Goal: Information Seeking & Learning: Find specific fact

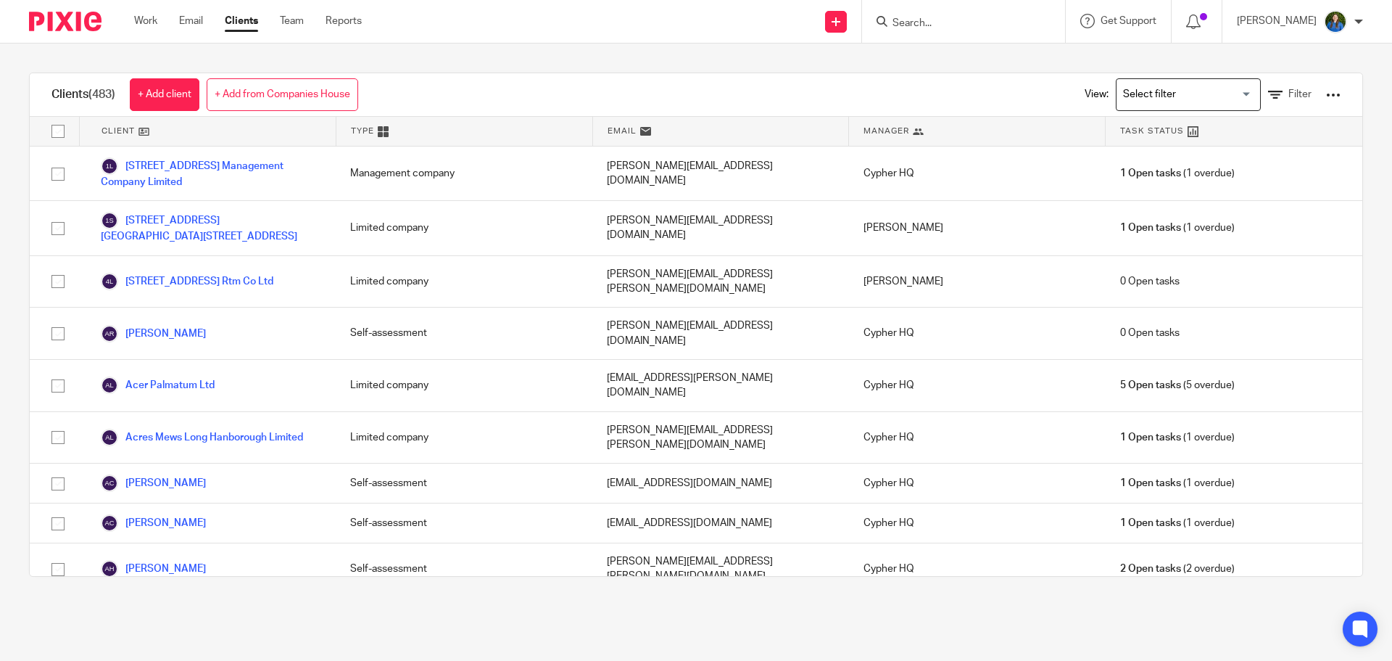
click at [1010, 21] on input "Search" at bounding box center [956, 23] width 131 height 13
type input "sustai"
click at [961, 71] on link at bounding box center [1034, 62] width 292 height 33
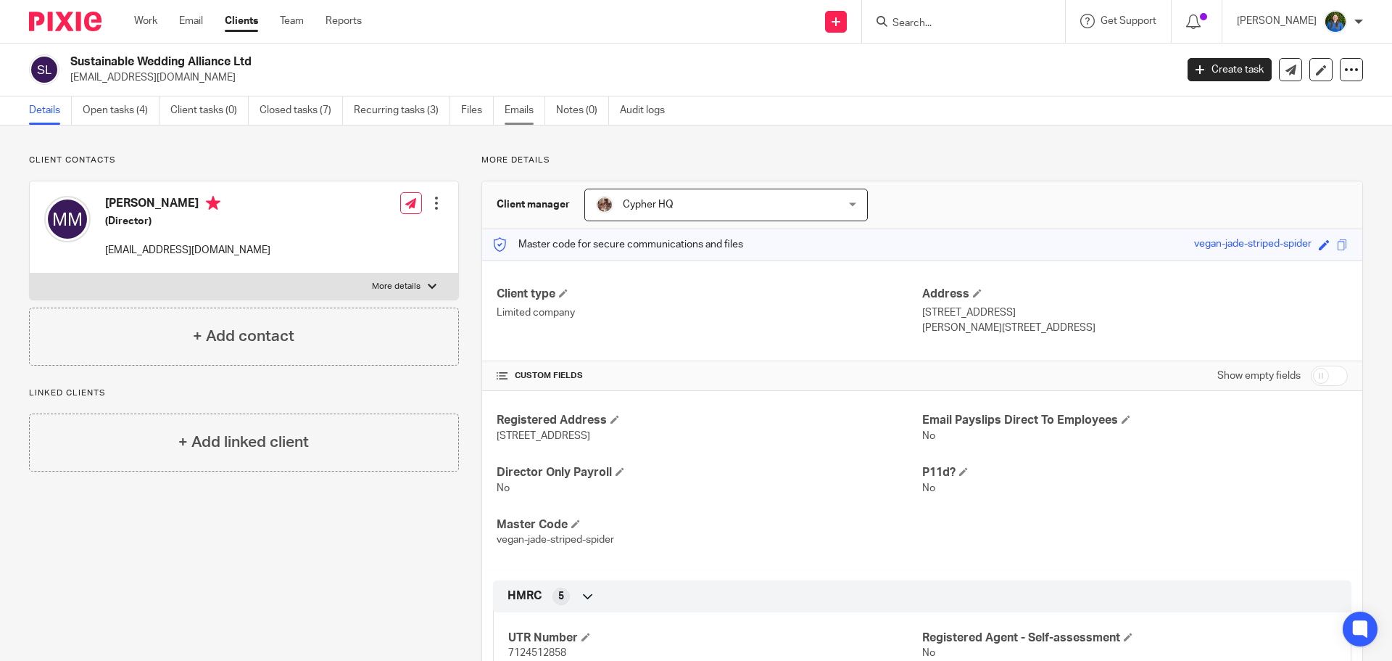
click at [510, 110] on link "Emails" at bounding box center [525, 110] width 41 height 28
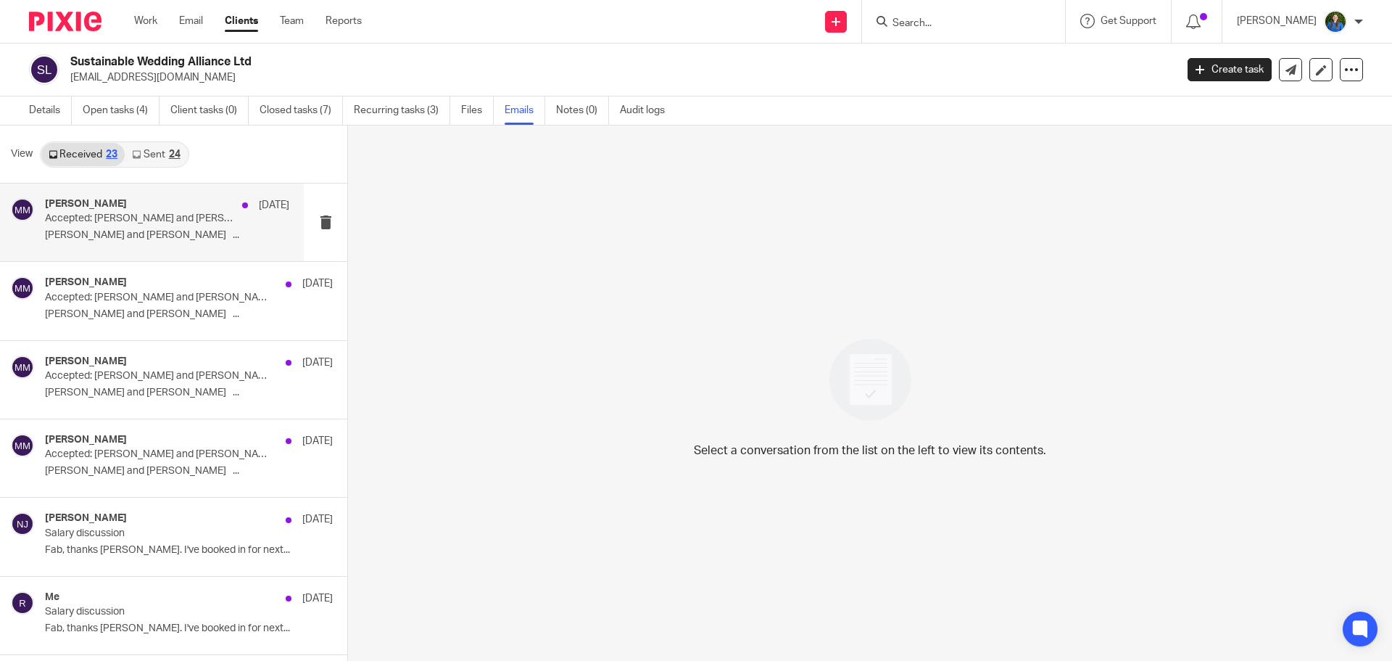
click at [107, 231] on p "[PERSON_NAME] and [PERSON_NAME] ..." at bounding box center [167, 235] width 244 height 12
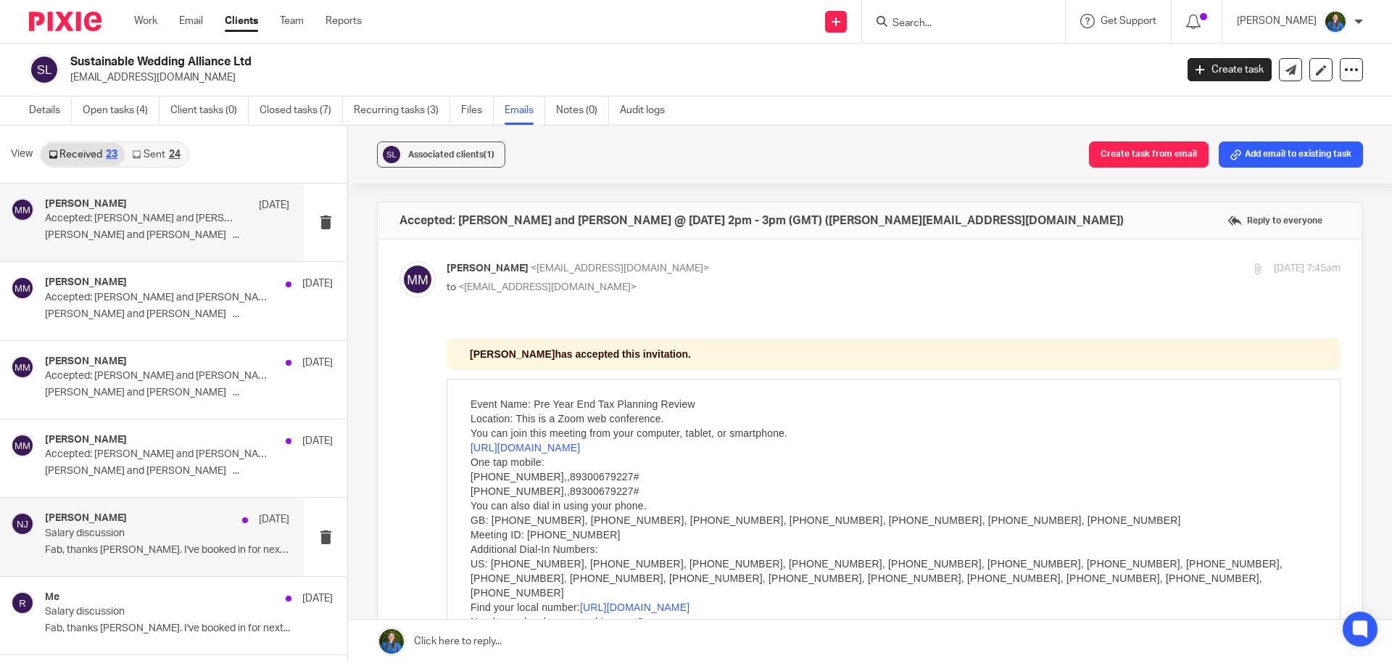
click at [125, 539] on p "Salary discussion" at bounding box center [143, 533] width 196 height 12
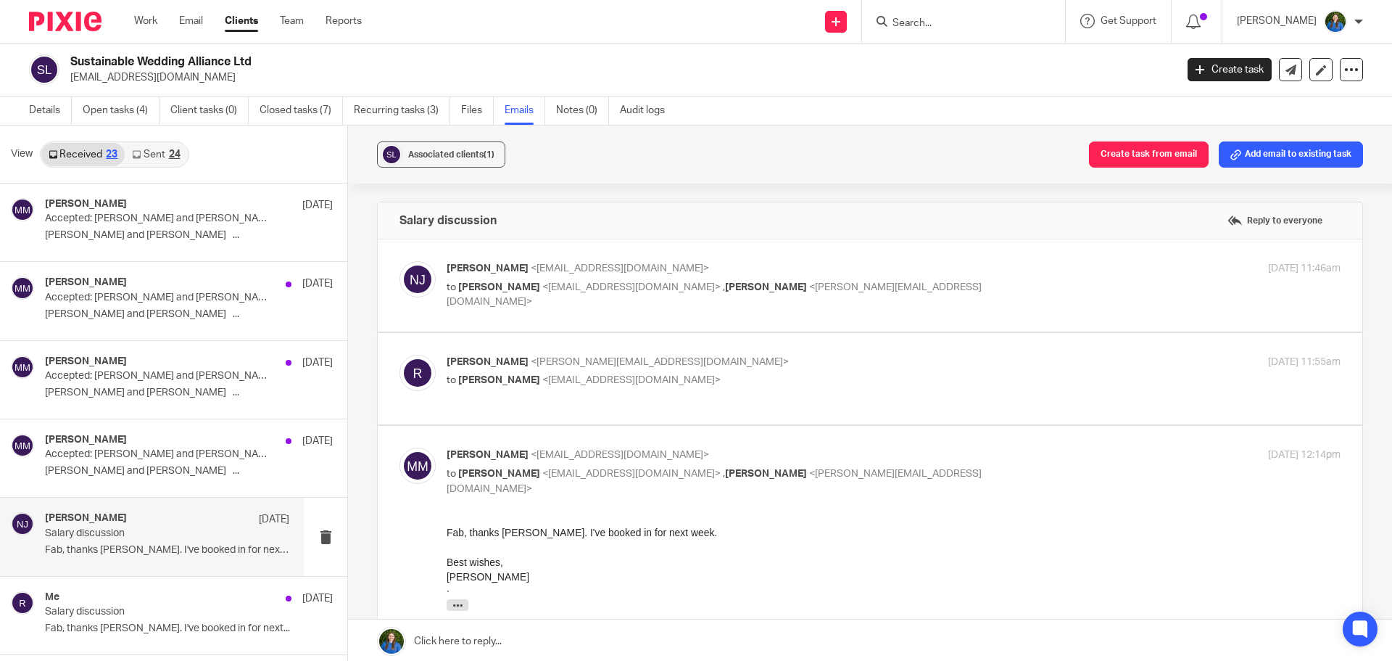
click at [548, 282] on span "<[EMAIL_ADDRESS][DOMAIN_NAME]>" at bounding box center [631, 287] width 178 height 10
checkbox input "true"
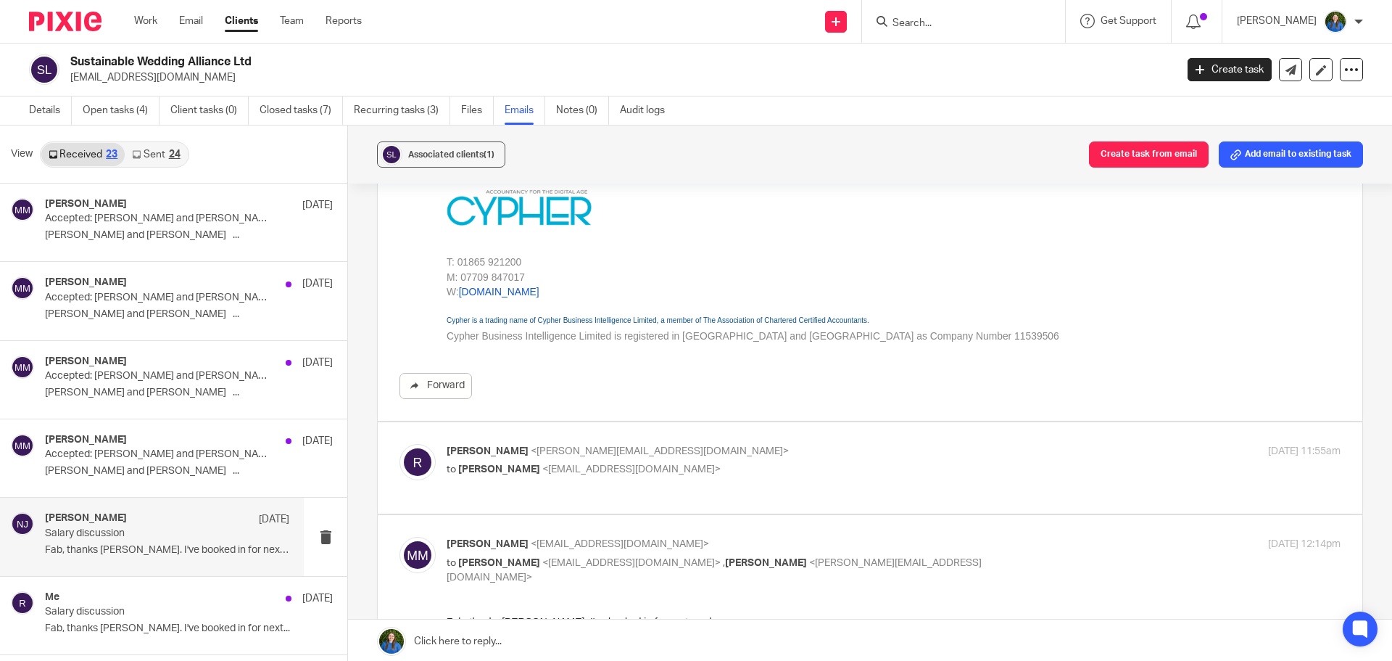
scroll to position [435, 0]
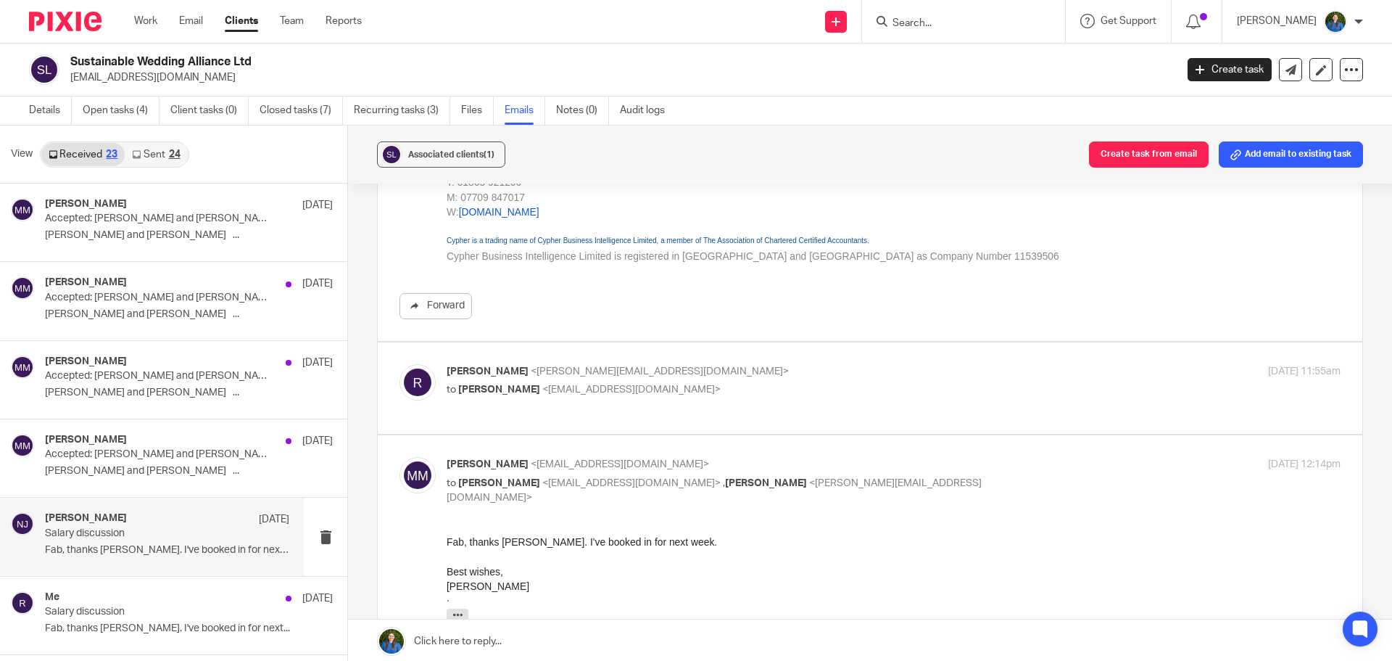
click at [665, 374] on p "[PERSON_NAME] <[PERSON_NAME][EMAIL_ADDRESS][DOMAIN_NAME]>" at bounding box center [745, 371] width 596 height 15
checkbox input "true"
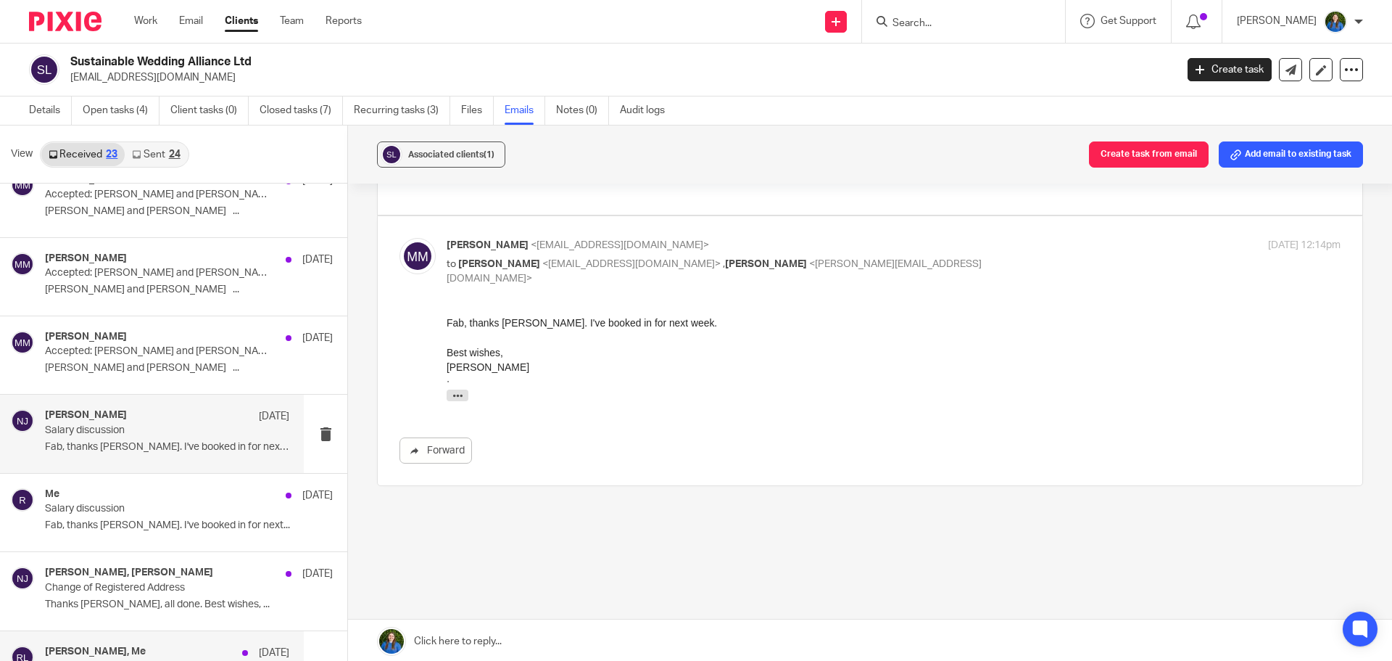
scroll to position [290, 0]
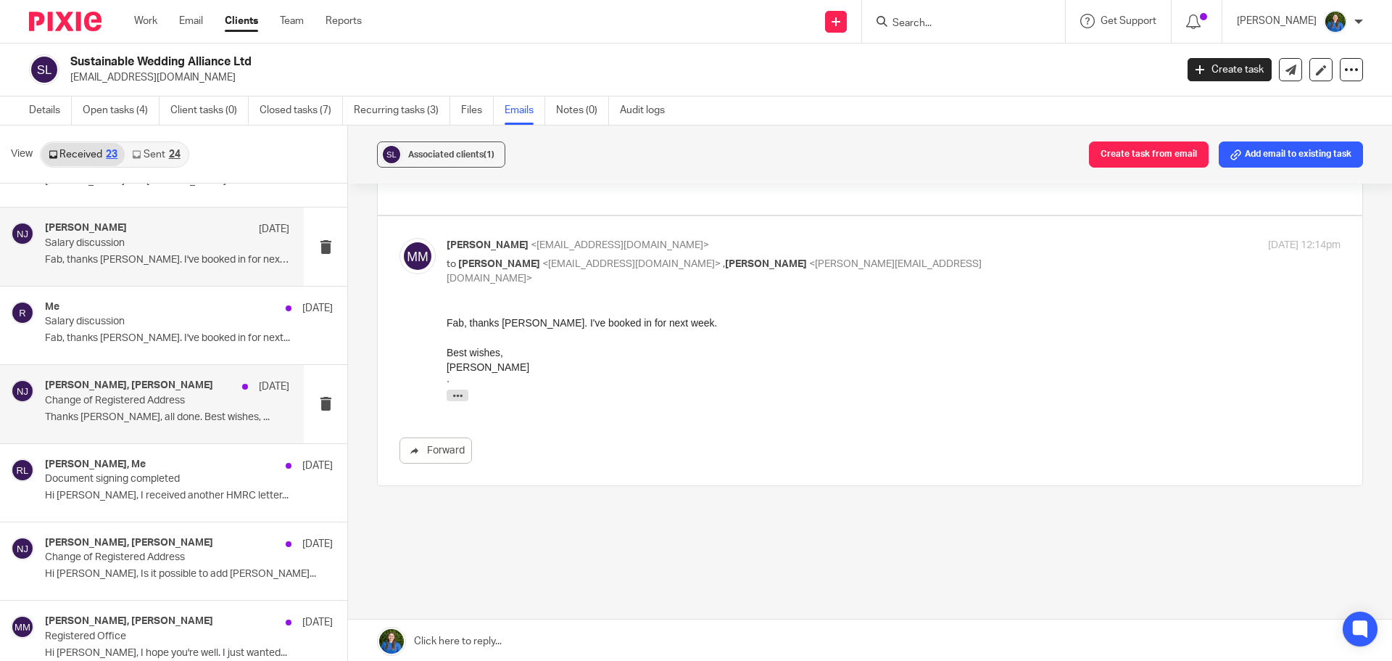
click at [93, 417] on p "Thanks [PERSON_NAME], all done. Best wishes, ..." at bounding box center [167, 417] width 244 height 12
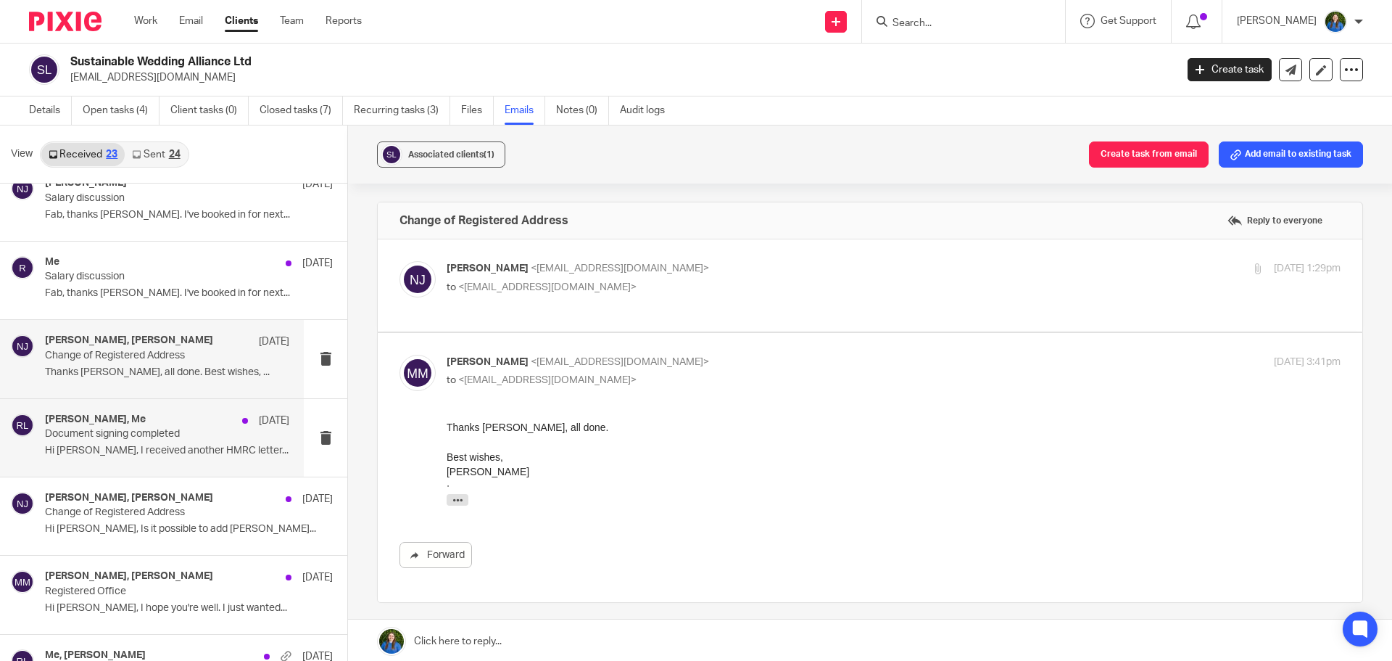
scroll to position [508, 0]
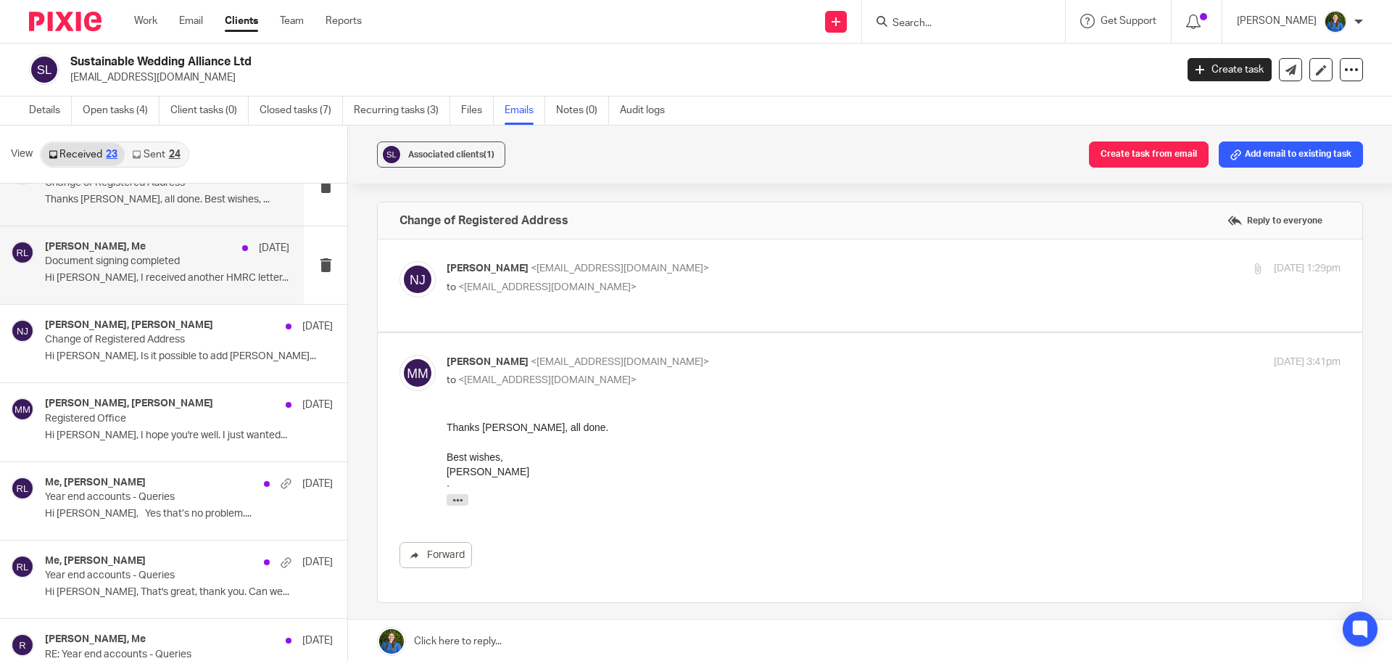
click at [86, 274] on p "Hi [PERSON_NAME], I received another HMRC letter..." at bounding box center [167, 278] width 244 height 12
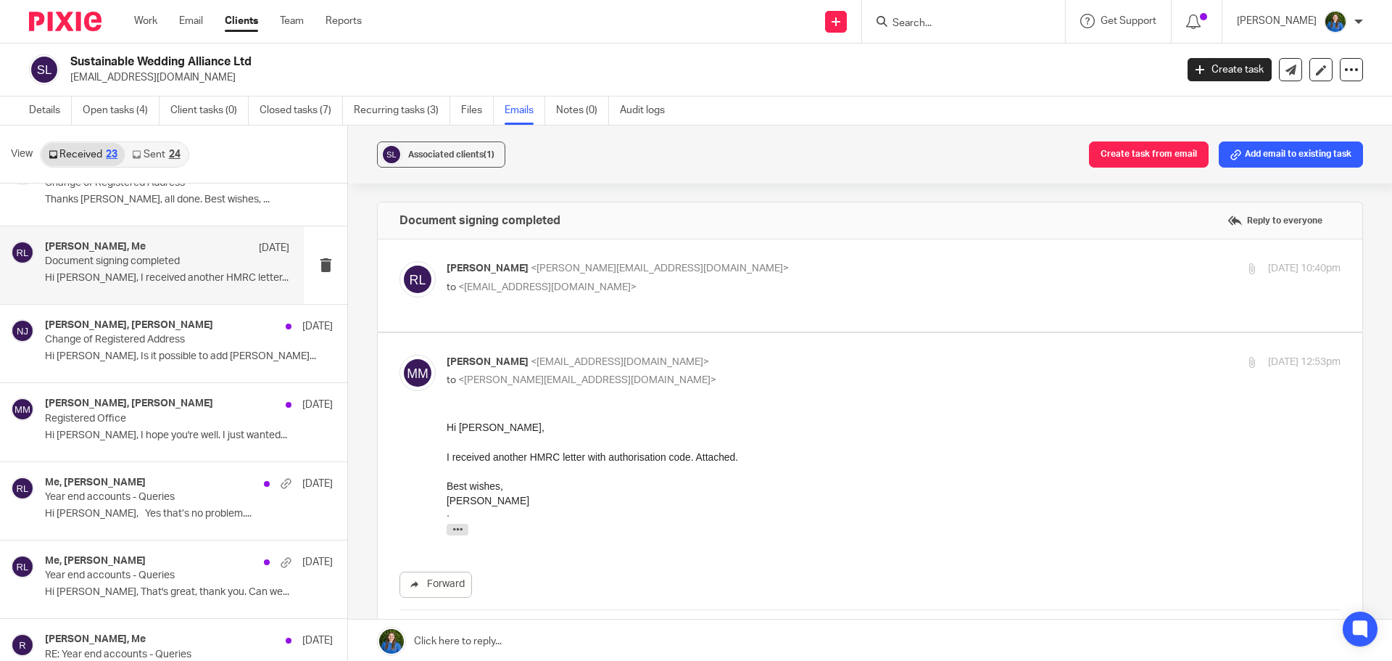
scroll to position [0, 0]
click at [754, 287] on p "to <[EMAIL_ADDRESS][DOMAIN_NAME]>" at bounding box center [745, 287] width 596 height 15
checkbox input "true"
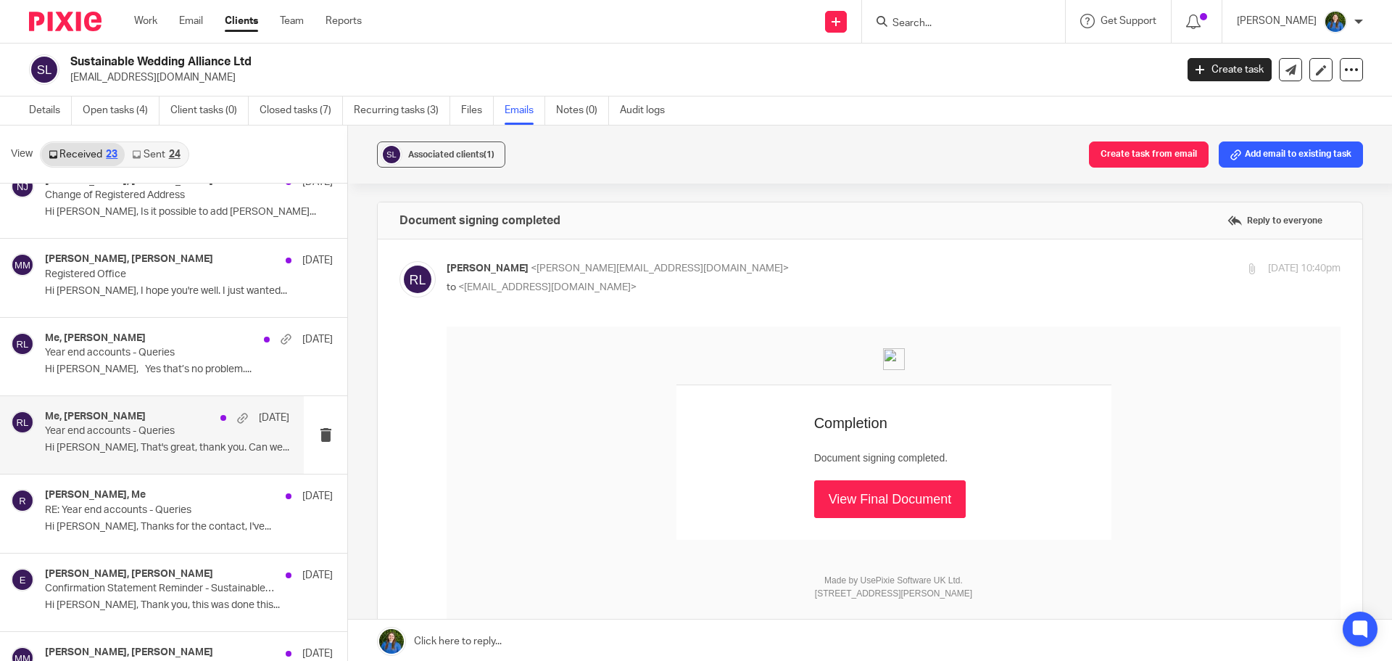
scroll to position [653, 0]
click at [112, 434] on p "Year end accounts - Queries" at bounding box center [143, 430] width 196 height 12
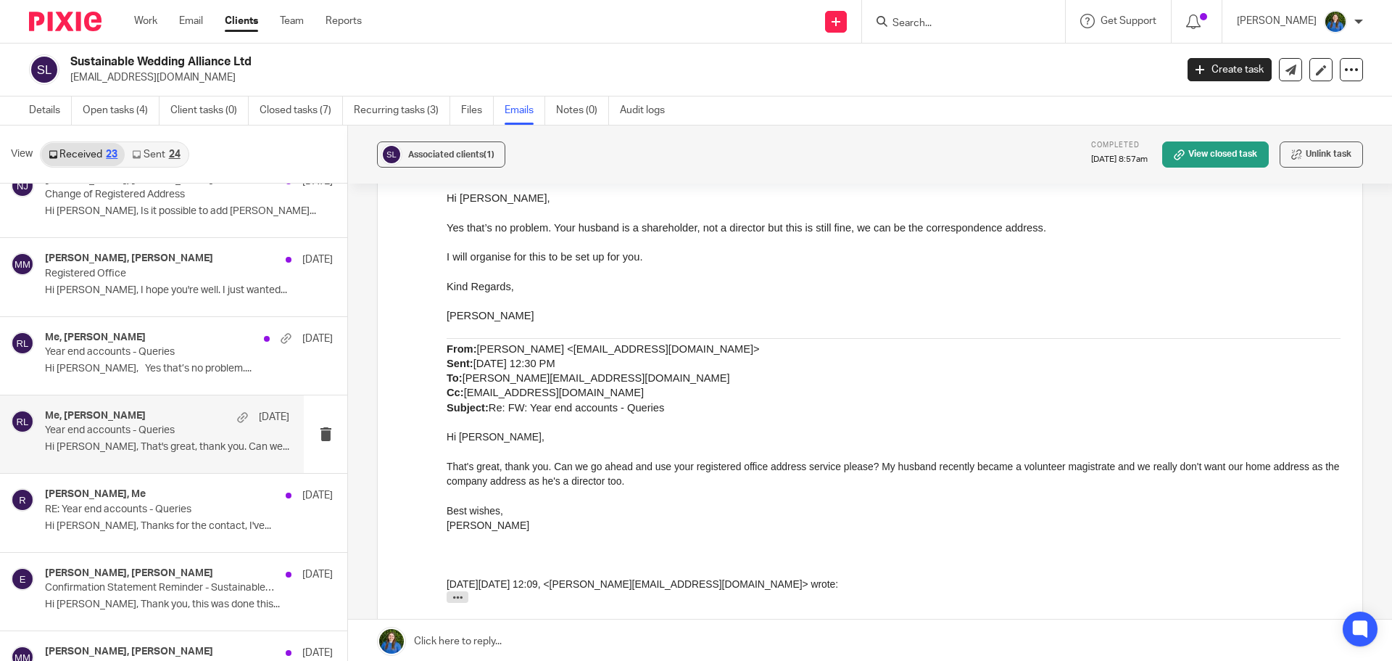
scroll to position [943, 0]
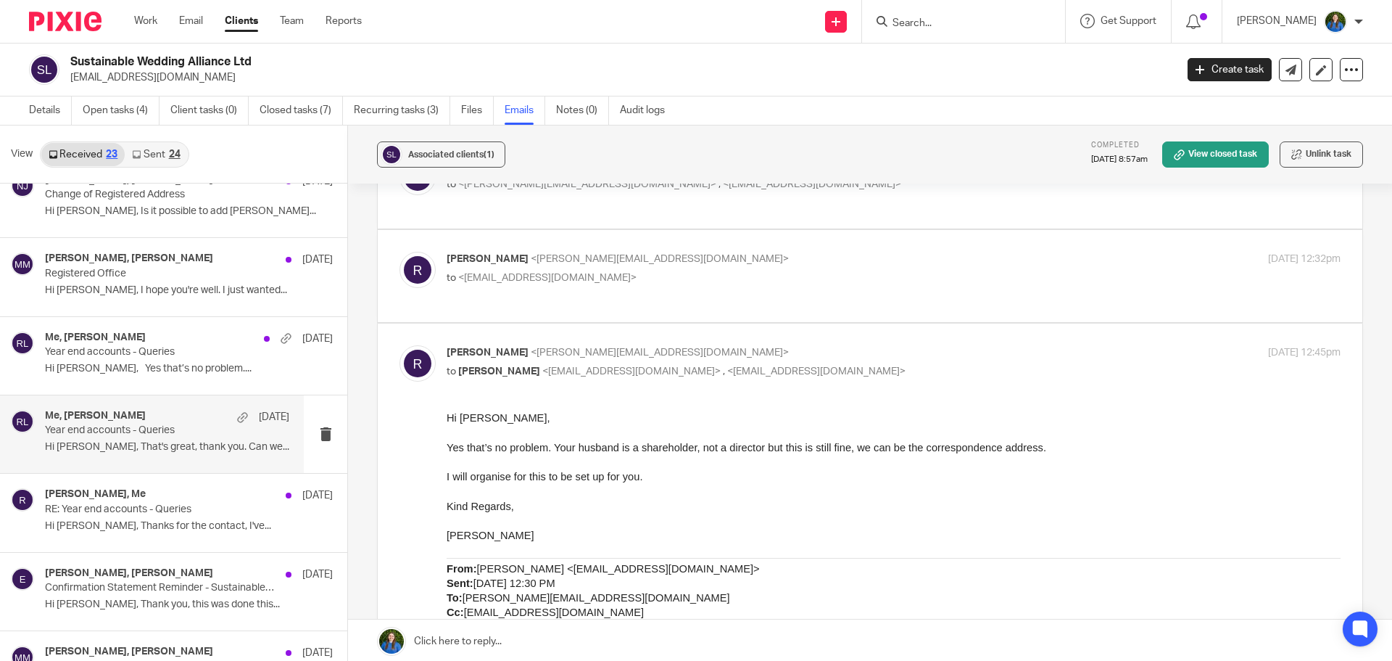
click at [532, 257] on span "<[PERSON_NAME][EMAIL_ADDRESS][DOMAIN_NAME]>" at bounding box center [660, 259] width 258 height 10
checkbox input "true"
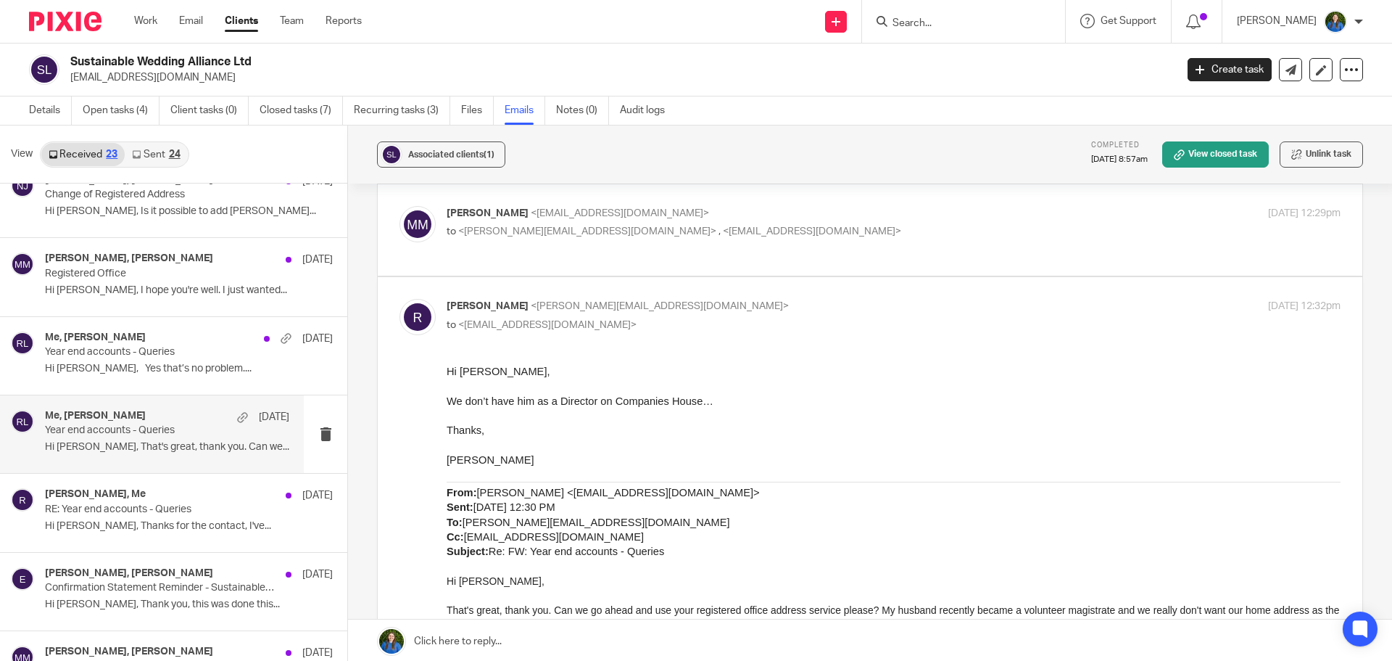
scroll to position [870, 0]
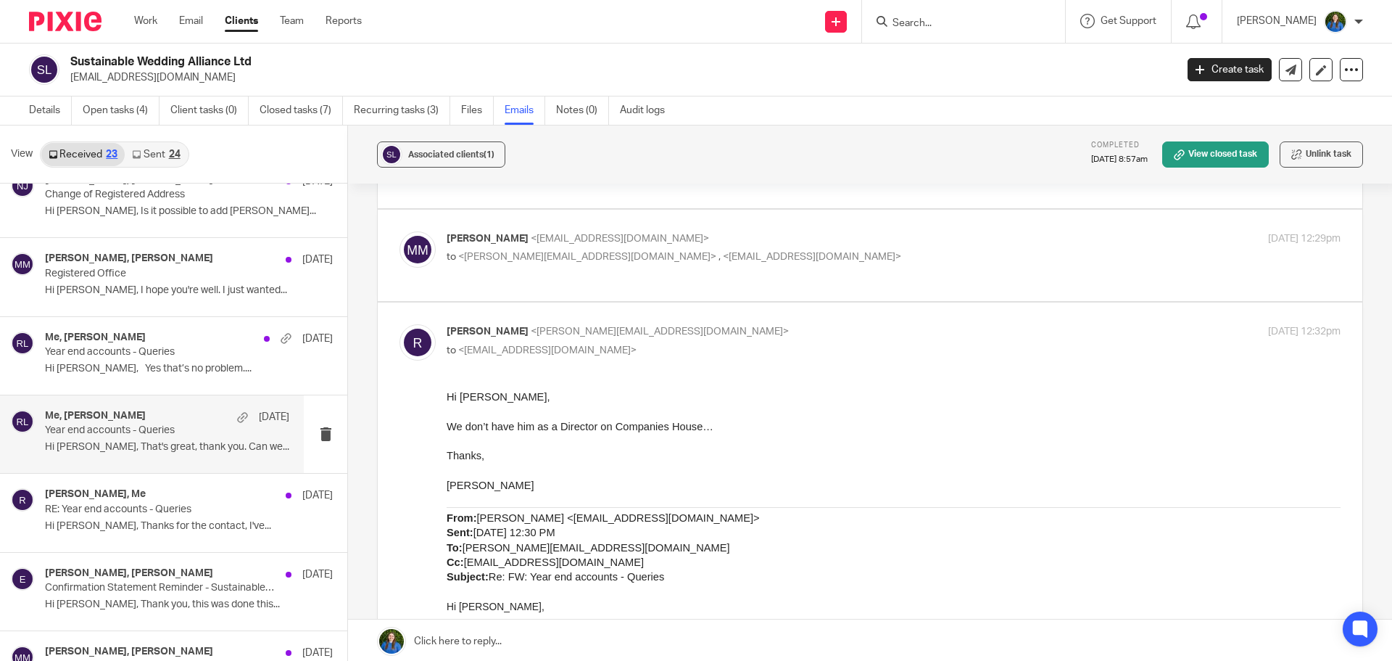
click at [778, 244] on p "[PERSON_NAME] <[EMAIL_ADDRESS][DOMAIN_NAME]>" at bounding box center [745, 238] width 596 height 15
checkbox input "true"
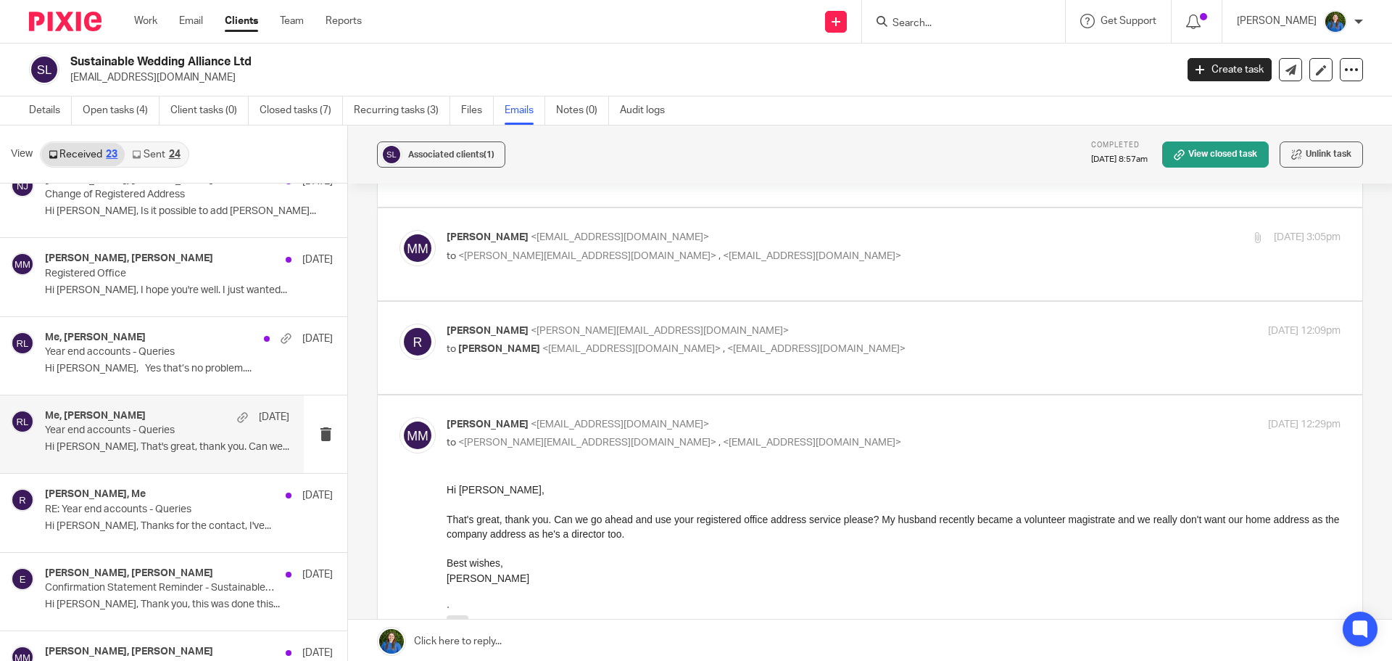
scroll to position [653, 0]
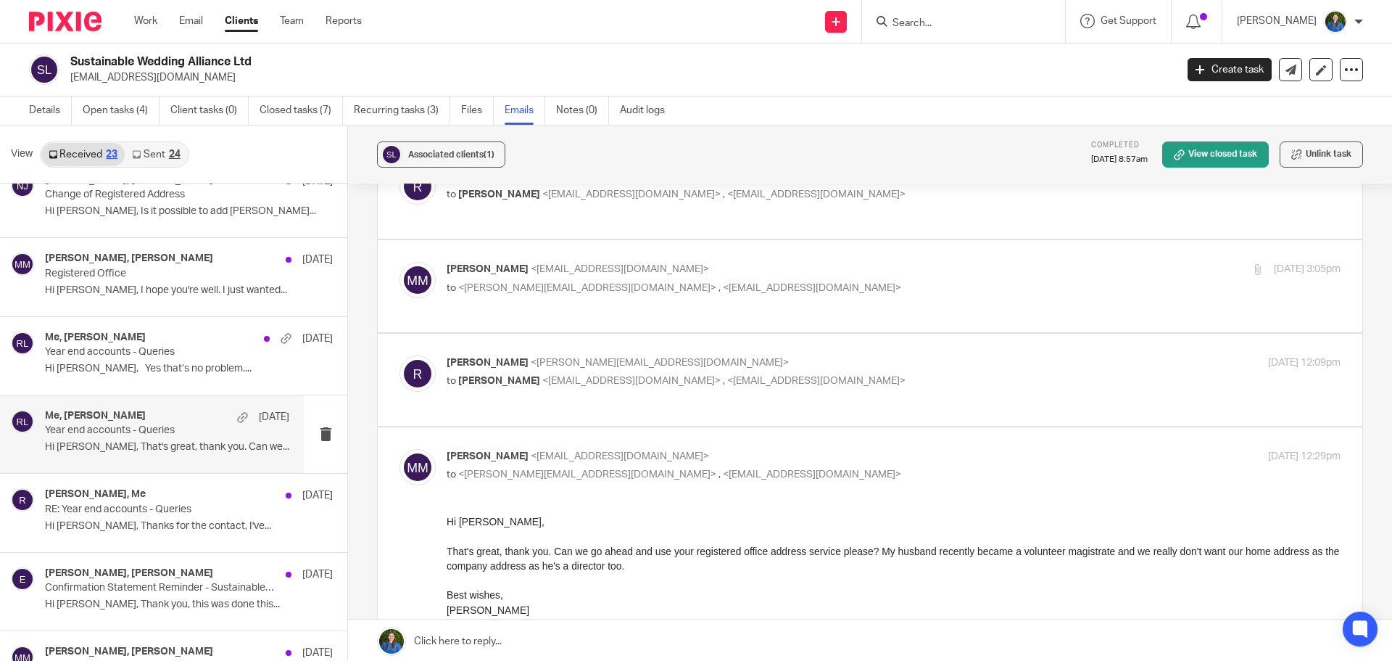
click at [775, 368] on p "[PERSON_NAME] <[PERSON_NAME][EMAIL_ADDRESS][DOMAIN_NAME]>" at bounding box center [745, 362] width 596 height 15
checkbox input "true"
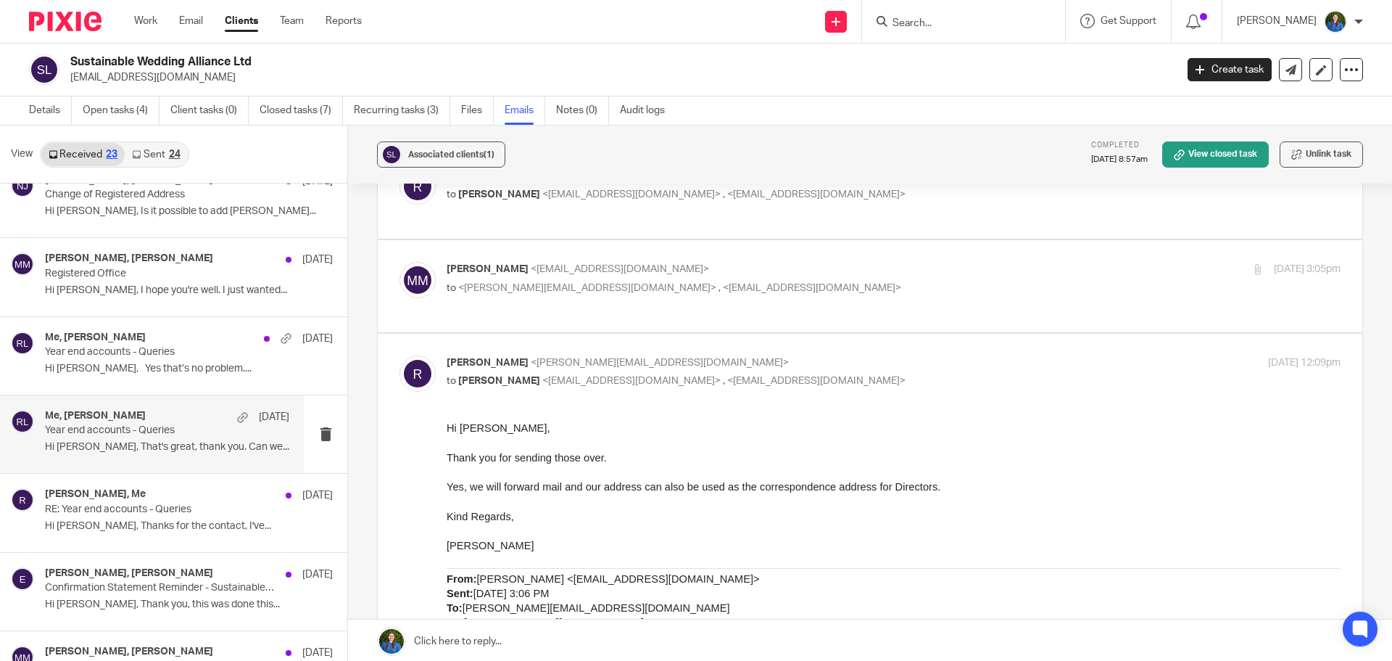
scroll to position [0, 0]
click at [782, 260] on label at bounding box center [870, 286] width 985 height 92
click at [400, 261] on input "checkbox" at bounding box center [399, 261] width 1 height 1
checkbox input "true"
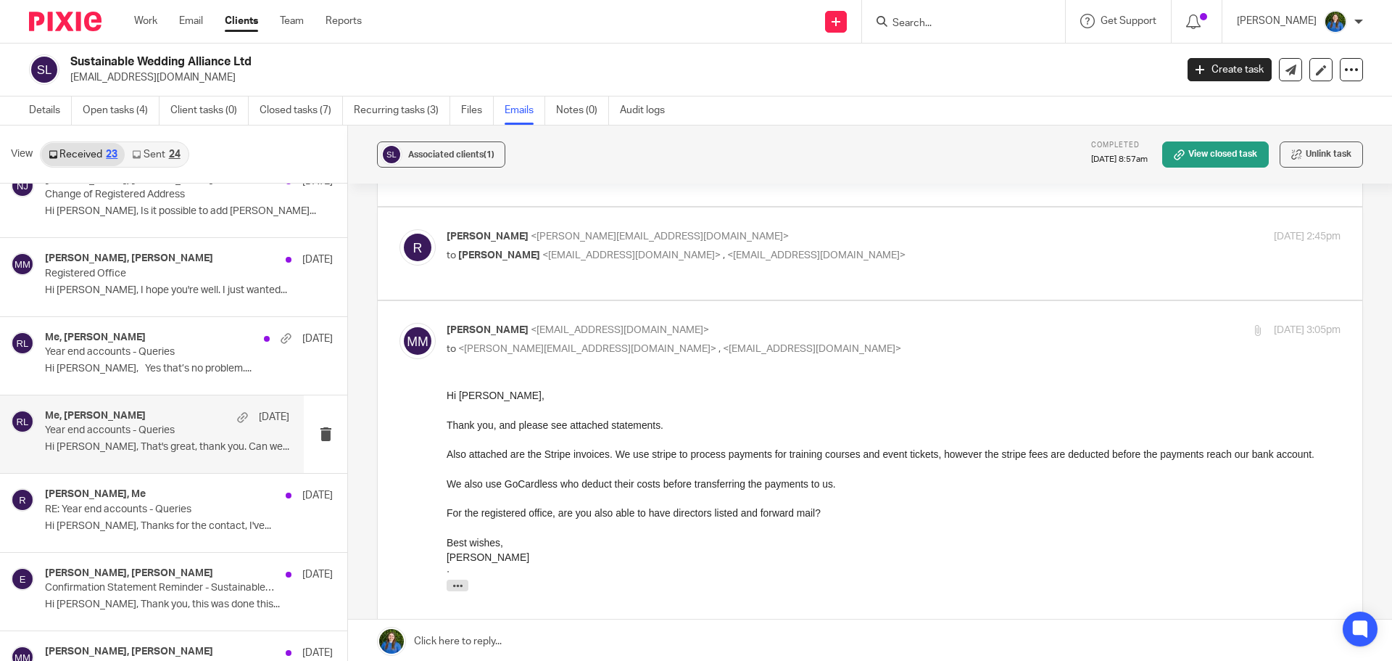
scroll to position [580, 0]
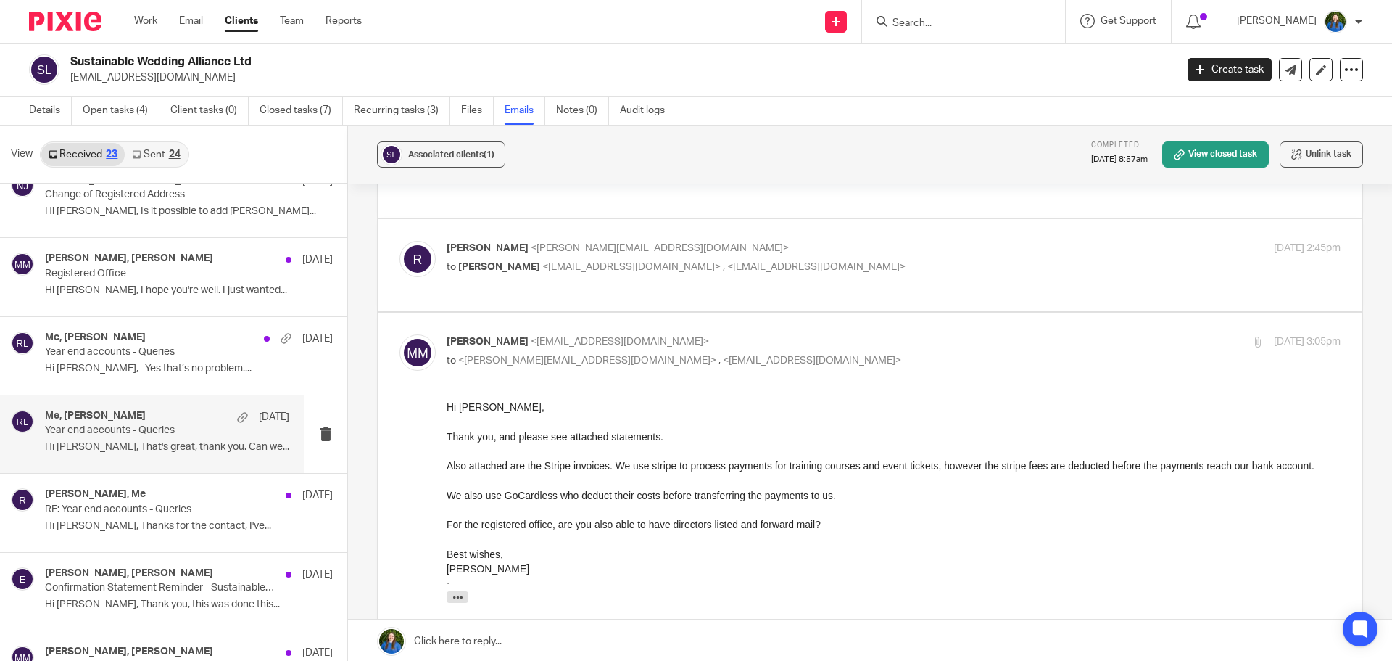
click at [684, 274] on p "to [PERSON_NAME] <[EMAIL_ADDRESS][DOMAIN_NAME]> , <[EMAIL_ADDRESS][DOMAIN_NAME]>" at bounding box center [745, 267] width 596 height 15
checkbox input "true"
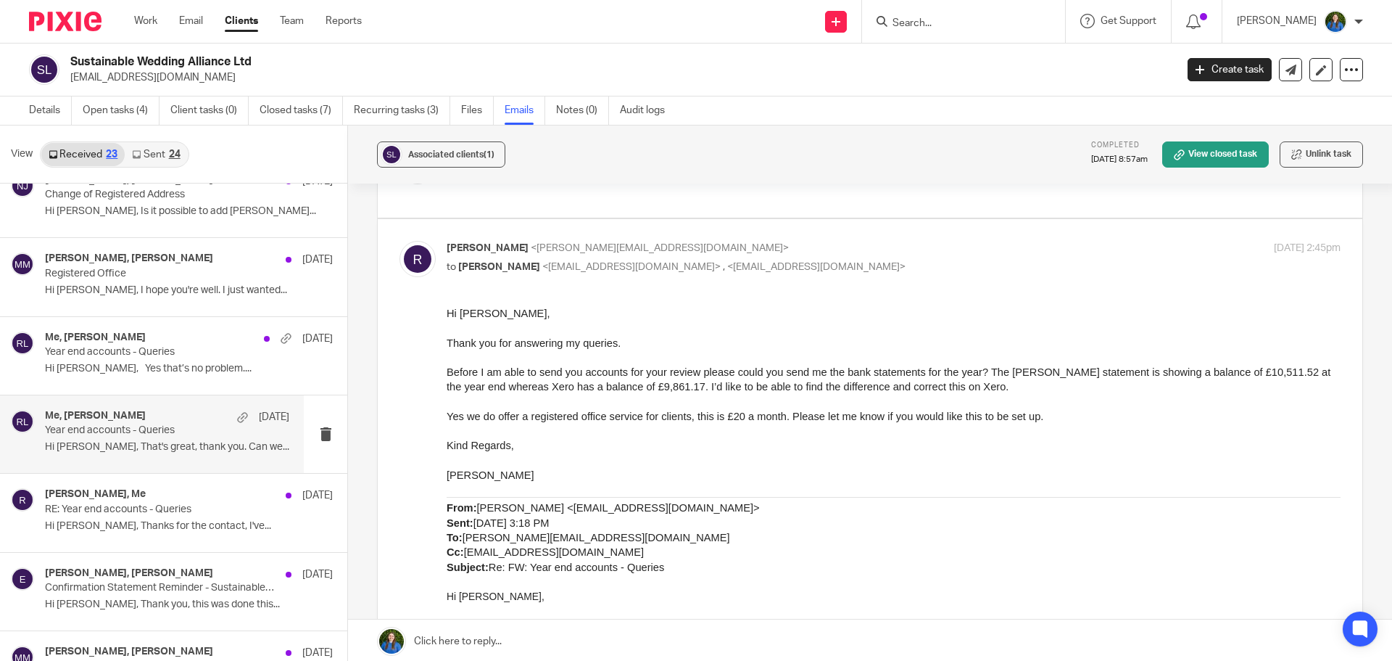
scroll to position [363, 0]
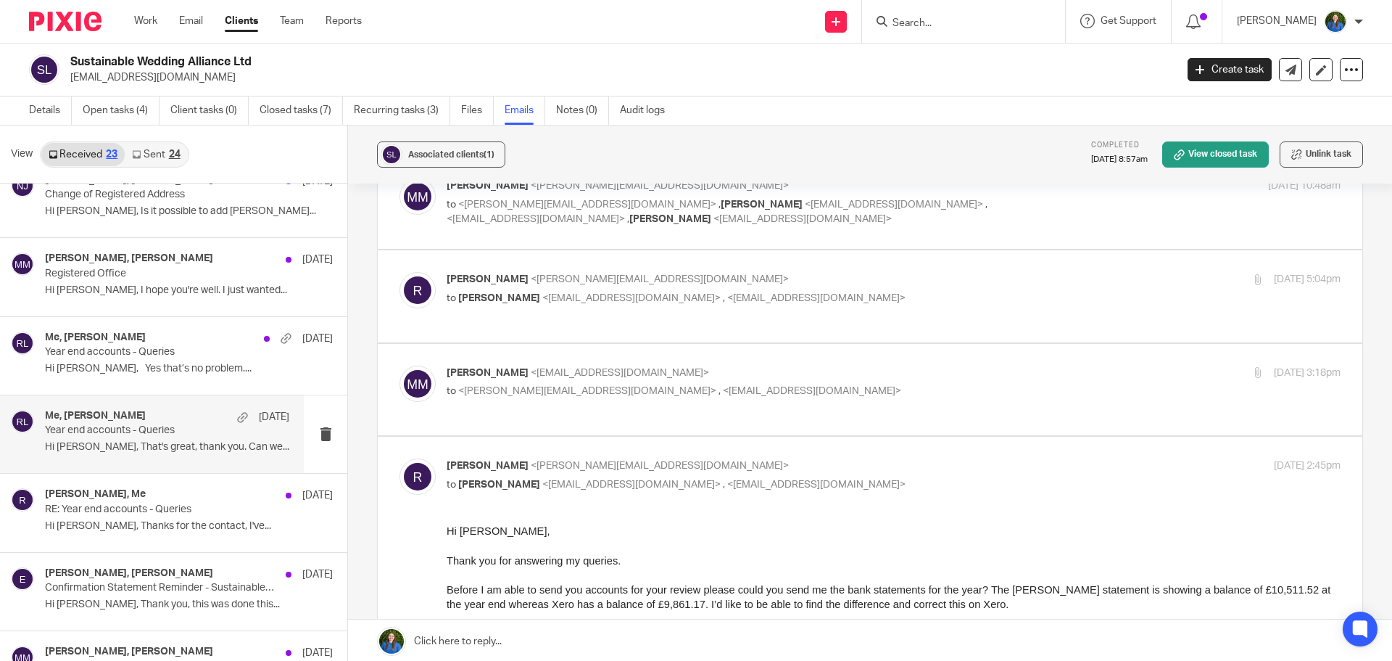
click at [628, 370] on span "<[EMAIL_ADDRESS][DOMAIN_NAME]>" at bounding box center [620, 373] width 178 height 10
checkbox input "true"
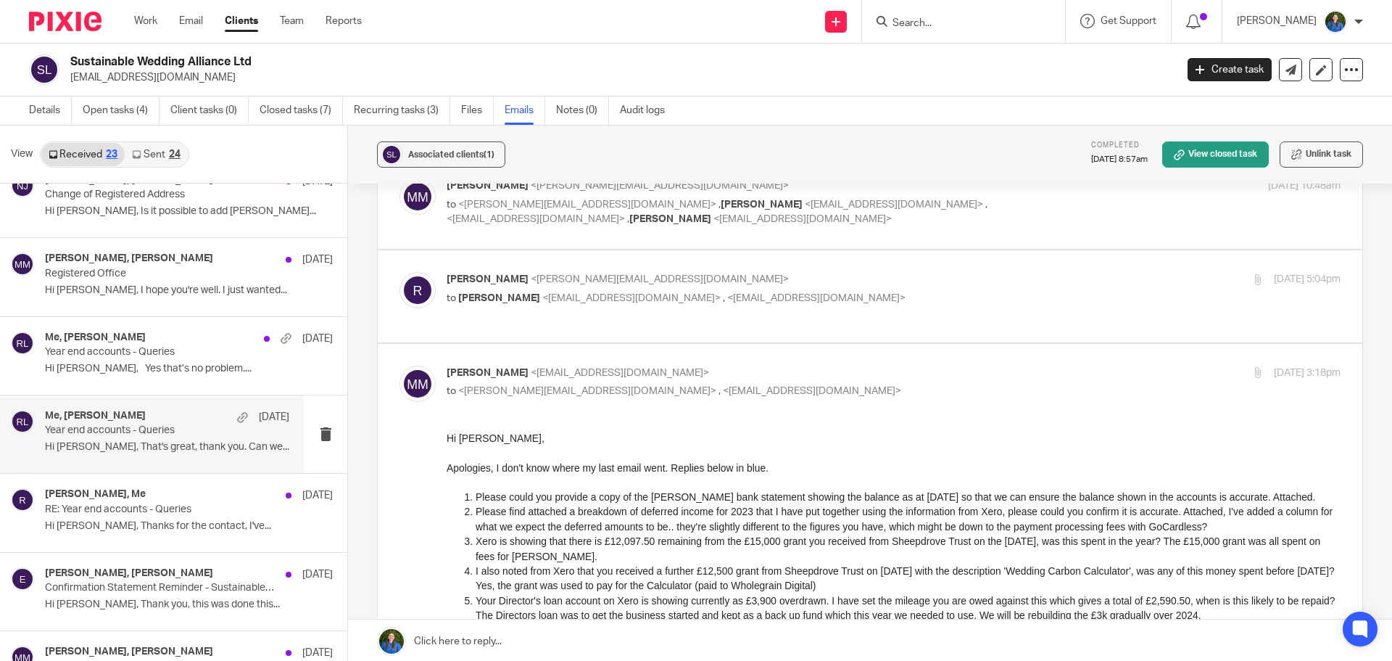
scroll to position [0, 0]
click at [645, 297] on span "<[EMAIL_ADDRESS][DOMAIN_NAME]>" at bounding box center [631, 298] width 178 height 10
checkbox input "true"
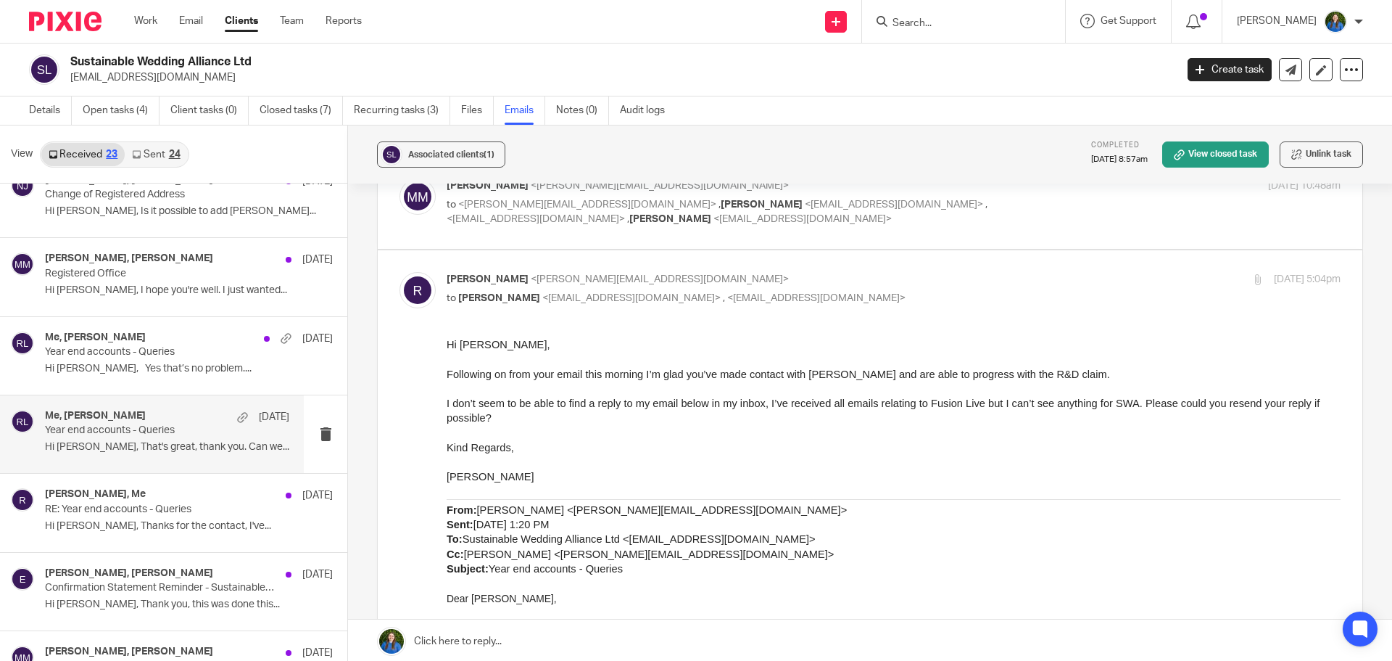
scroll to position [290, 0]
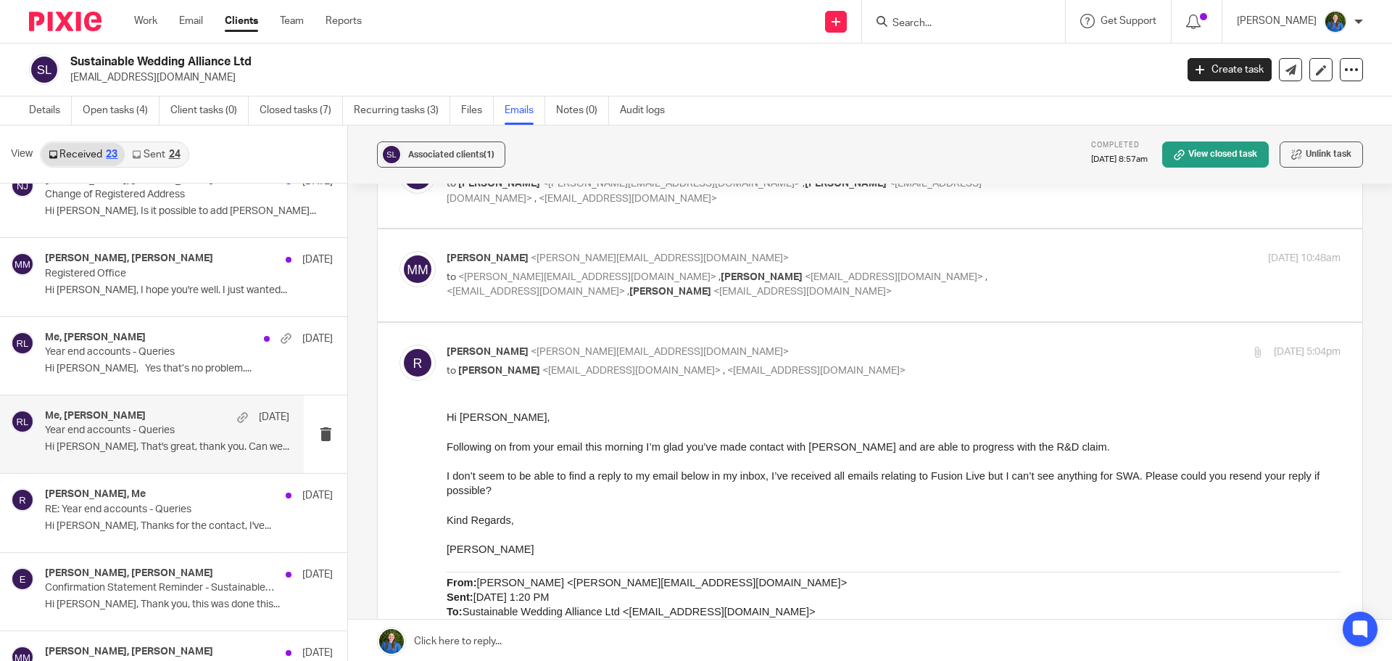
click at [721, 274] on span "[PERSON_NAME]" at bounding box center [762, 277] width 82 height 10
checkbox input "true"
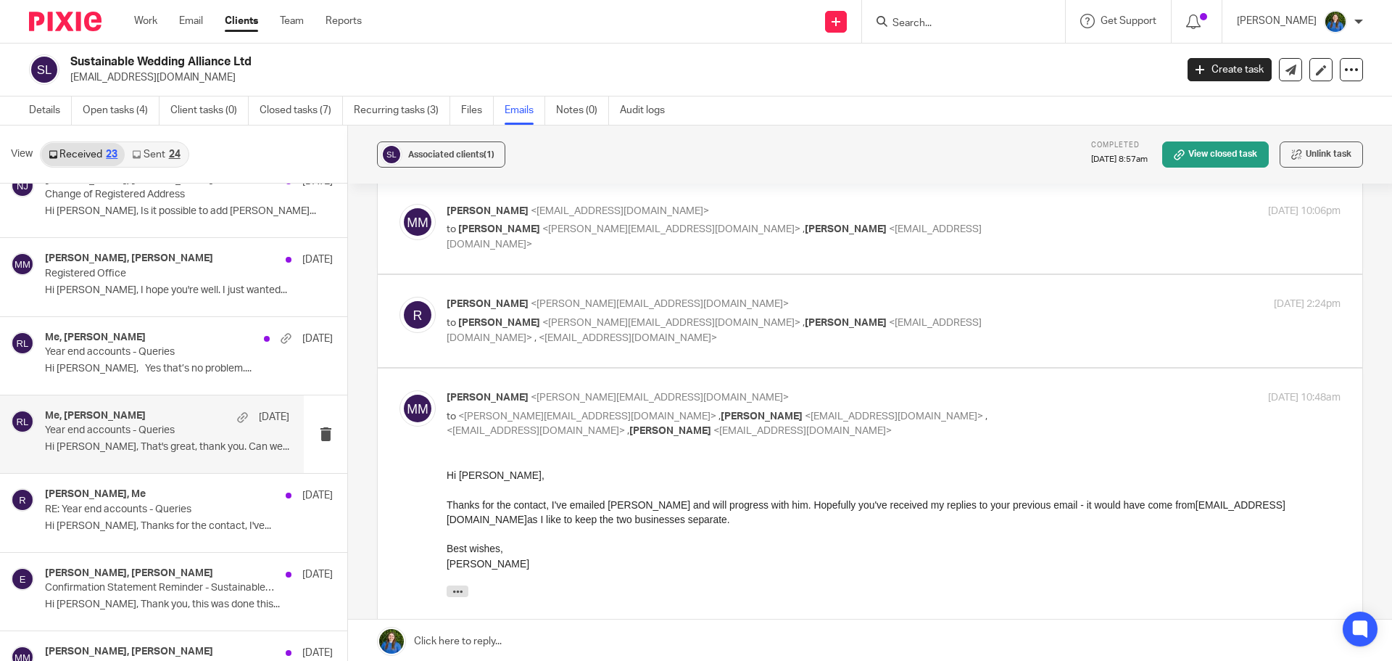
scroll to position [145, 0]
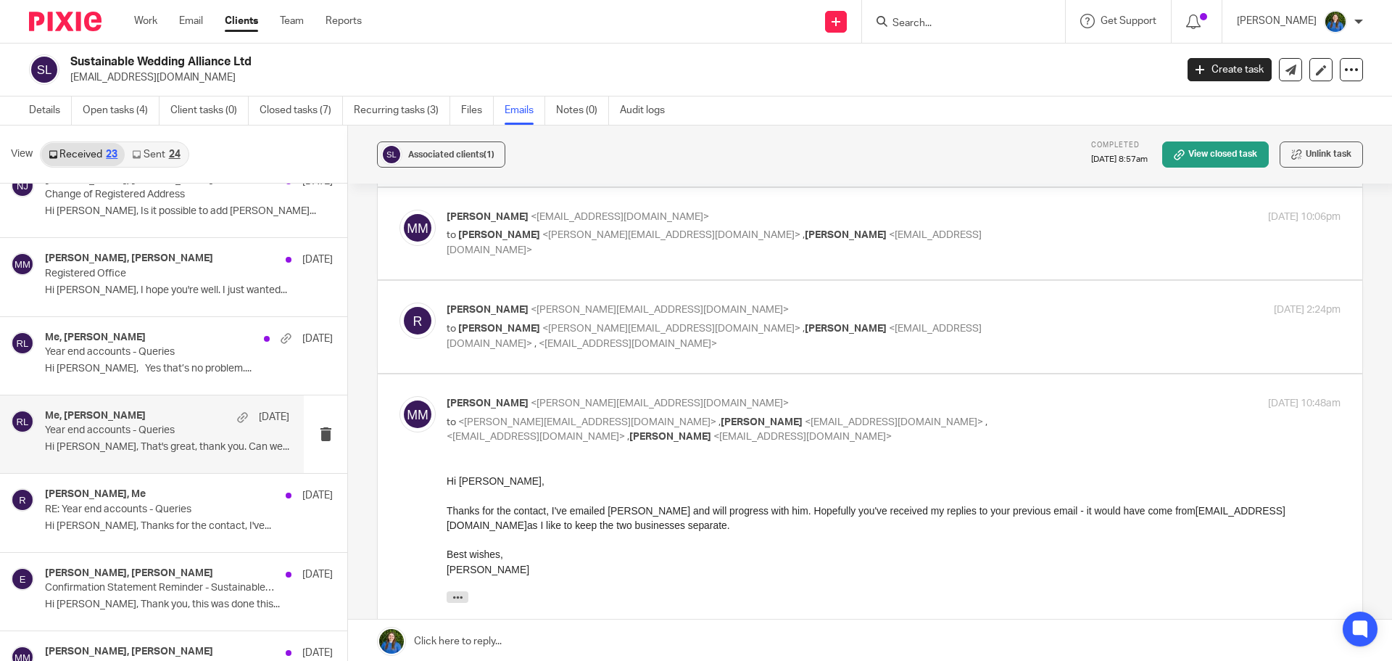
click at [627, 323] on p "to [PERSON_NAME] <[PERSON_NAME][EMAIL_ADDRESS][DOMAIN_NAME]> , [PERSON_NAME] <[…" at bounding box center [745, 336] width 596 height 30
checkbox input "true"
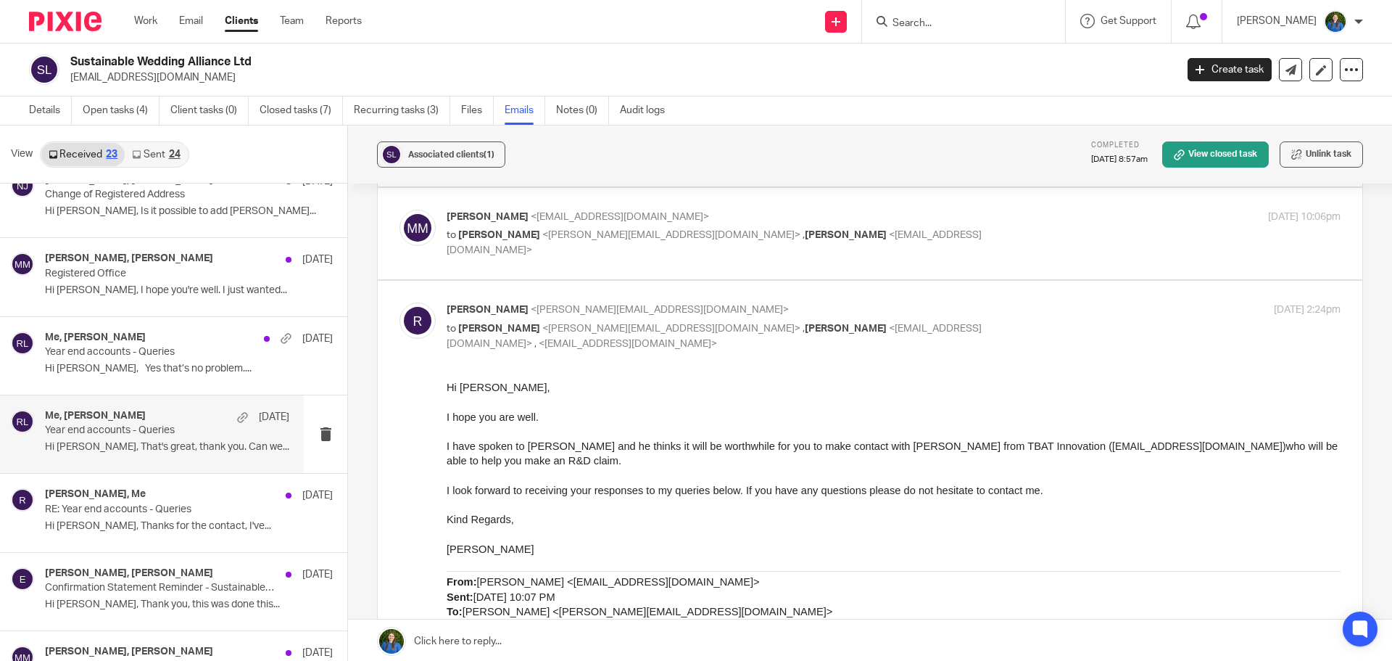
scroll to position [0, 0]
click at [616, 228] on p "to [PERSON_NAME] <[PERSON_NAME][EMAIL_ADDRESS][DOMAIN_NAME]> , [PERSON_NAME] <[…" at bounding box center [745, 243] width 596 height 30
checkbox input "true"
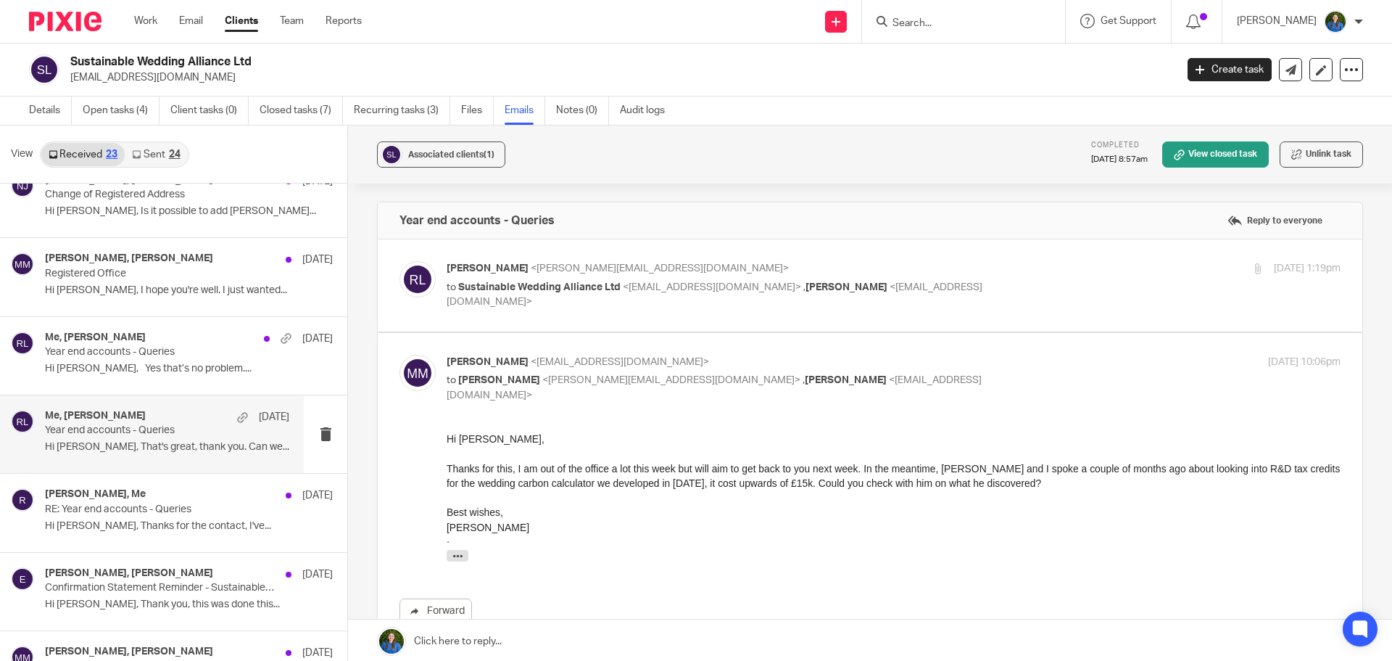
drag, startPoint x: 652, startPoint y: 273, endPoint x: 658, endPoint y: 285, distance: 13.3
click at [652, 273] on p "[PERSON_NAME] <[PERSON_NAME][EMAIL_ADDRESS][DOMAIN_NAME]>" at bounding box center [745, 268] width 596 height 15
checkbox input "true"
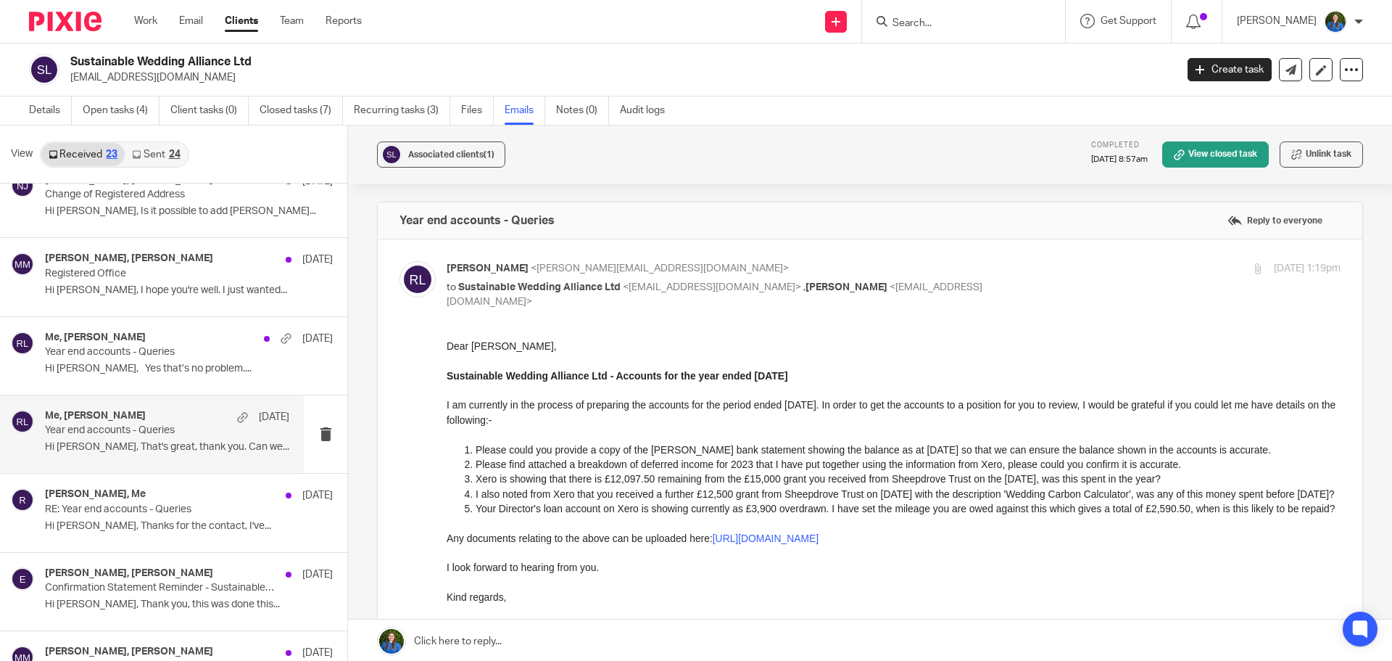
drag, startPoint x: 890, startPoint y: 683, endPoint x: 586, endPoint y: 530, distance: 340.2
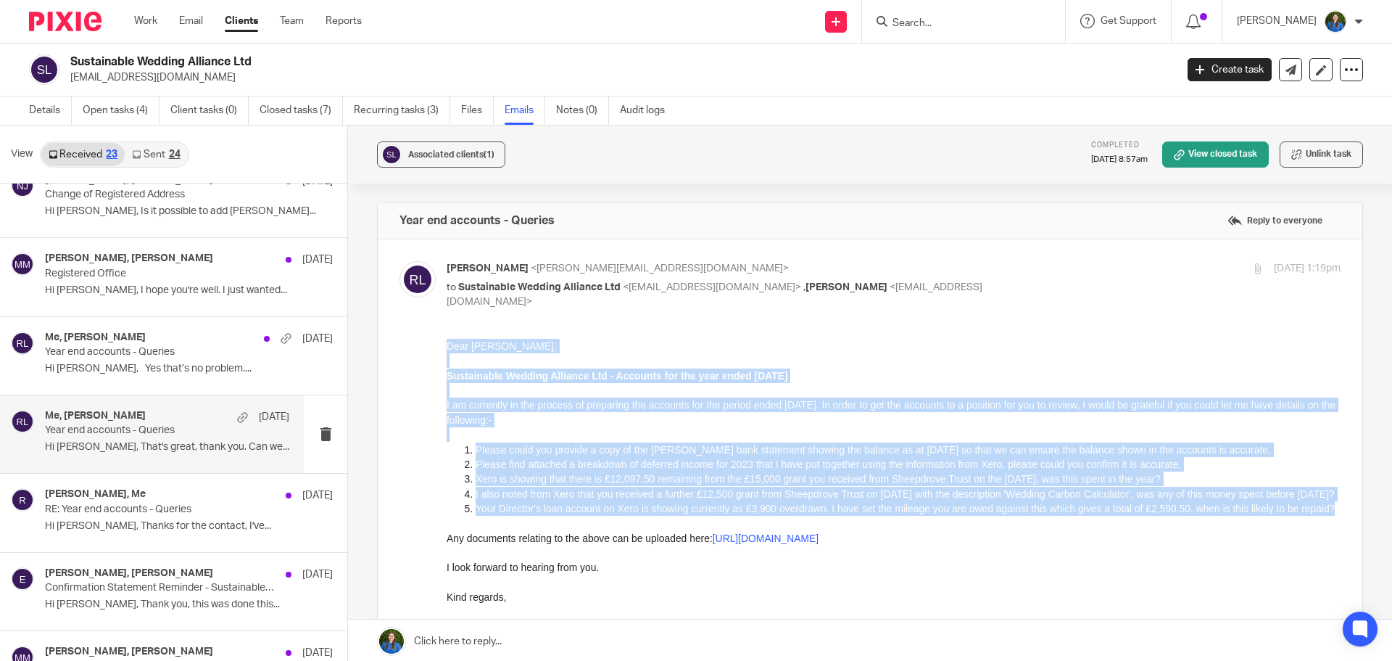
drag, startPoint x: 531, startPoint y: 536, endPoint x: 442, endPoint y: 345, distance: 210.5
click html "Dear [PERSON_NAME], Sustainable Wedding Alliance Ltd - Accounts for the year en…"
copy div "Lore Ipsumdol, Sitametcons Adipisc Elitsedd Eiu - Temporin utl etd magn aliqu 6…"
click at [766, 492] on p "I also noted from Xero that you received a further £12,500 grant from Sheepdrov…" at bounding box center [908, 493] width 865 height 15
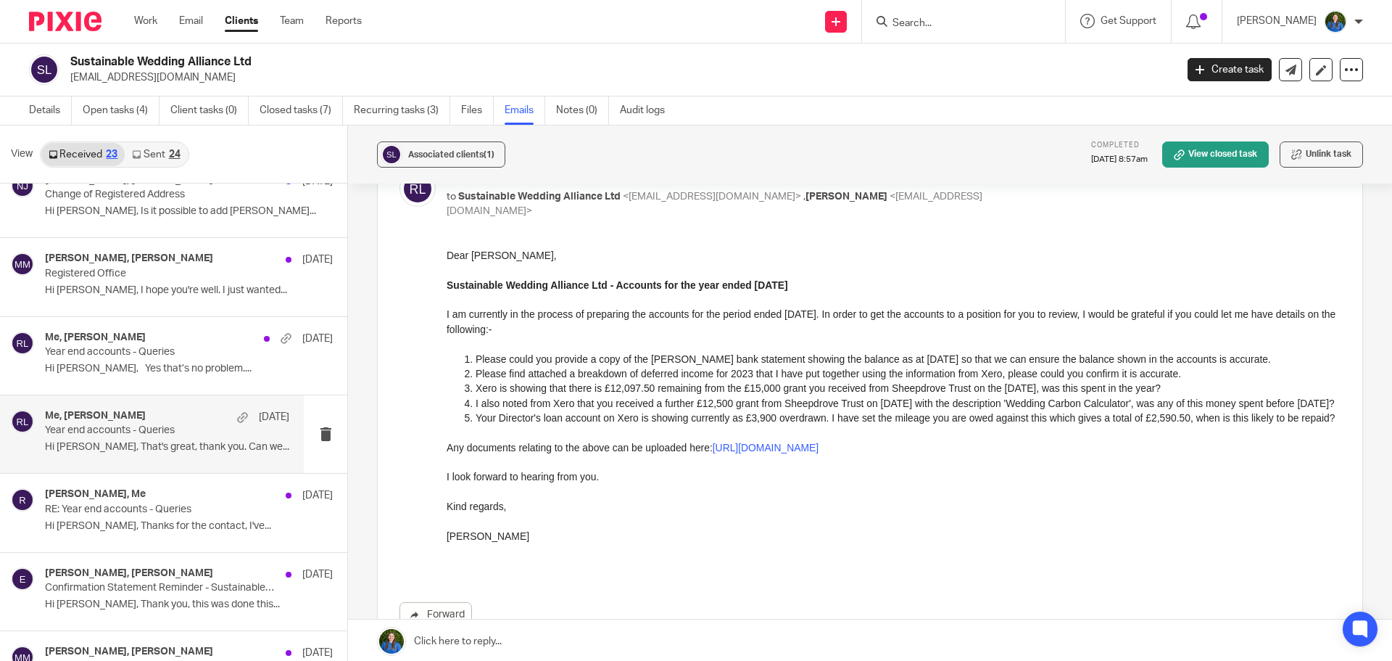
scroll to position [290, 0]
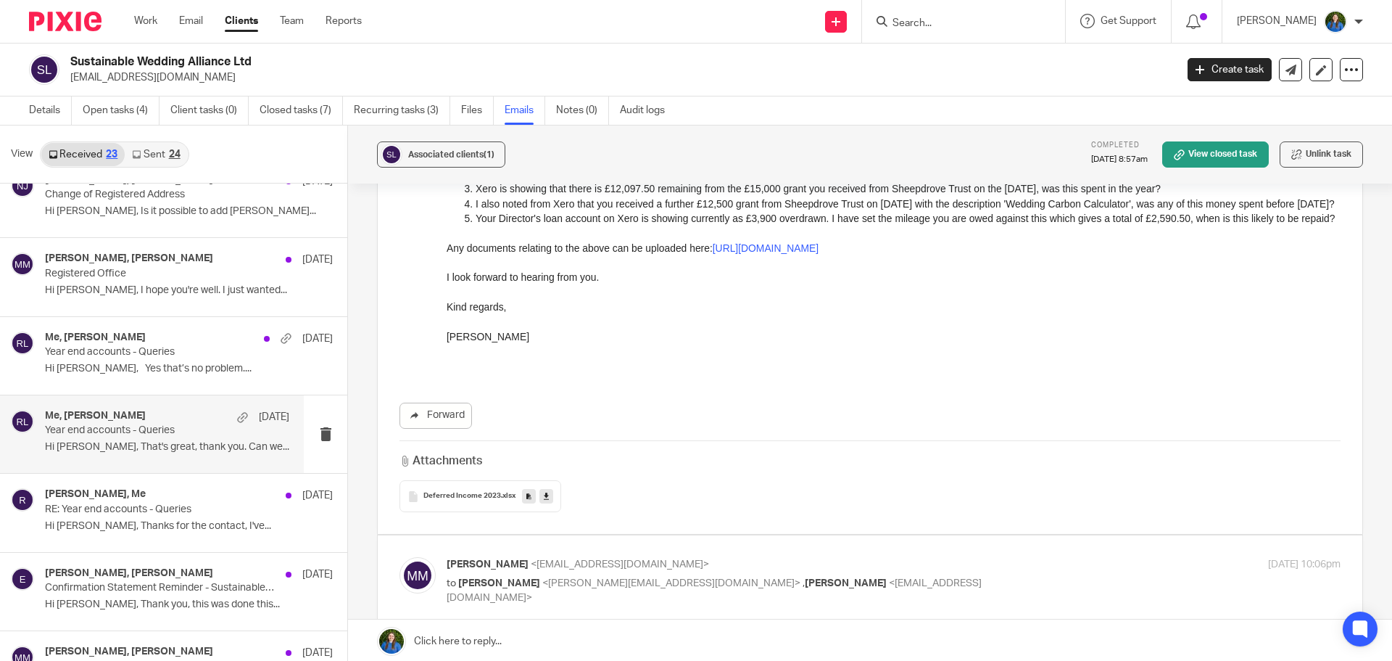
drag, startPoint x: 890, startPoint y: 357, endPoint x: 562, endPoint y: 345, distance: 327.9
click at [479, 343] on p "[PERSON_NAME]" at bounding box center [894, 335] width 894 height 15
drag, startPoint x: 468, startPoint y: 368, endPoint x: 447, endPoint y: 308, distance: 63.1
click at [447, 308] on div "Dear [PERSON_NAME], Sustainable Wedding Alliance Ltd - Accounts for the year en…" at bounding box center [894, 195] width 894 height 295
copy div "I look forward to hearing from you. Kind regards, [PERSON_NAME]"
